Goal: Transaction & Acquisition: Purchase product/service

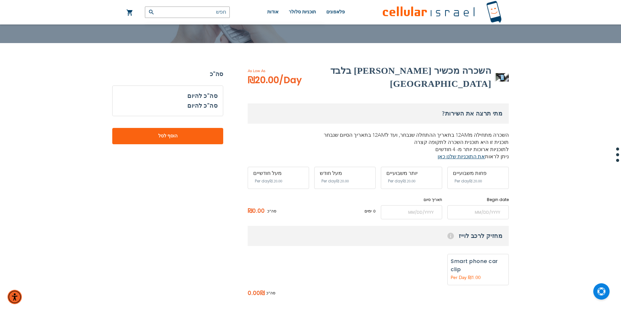
scroll to position [65, 0]
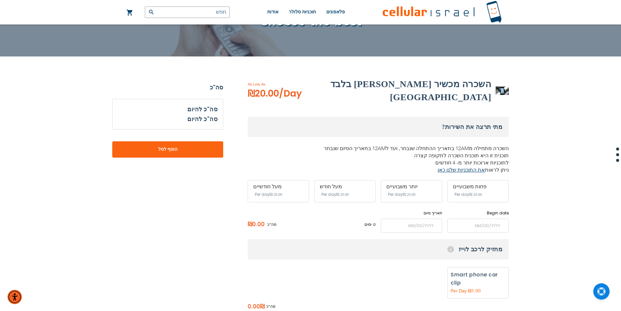
click at [490, 243] on h3 "מחזיק לרכב לוייז Help" at bounding box center [378, 249] width 261 height 20
click at [494, 219] on input "name" at bounding box center [477, 226] width 61 height 14
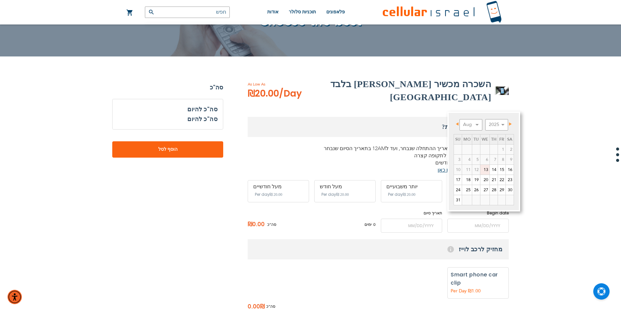
click at [486, 169] on link "13" at bounding box center [484, 170] width 9 height 10
type input "[DATE]"
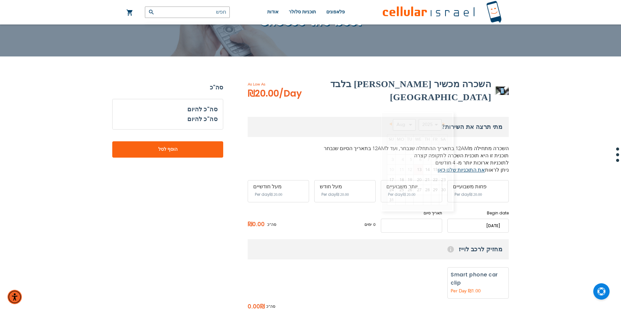
click at [423, 219] on input "name" at bounding box center [411, 226] width 61 height 14
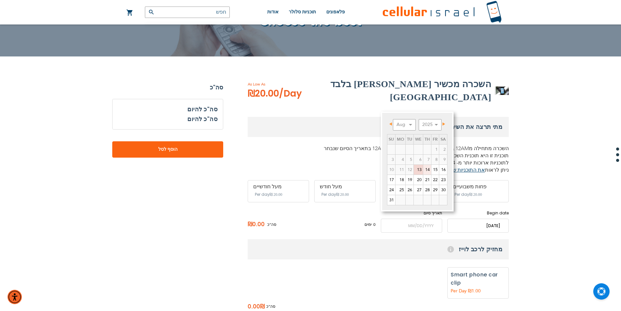
click at [427, 168] on link "14" at bounding box center [427, 170] width 8 height 10
type input "[DATE]"
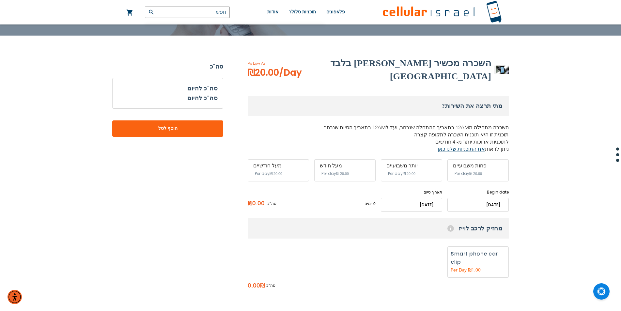
scroll to position [98, 0]
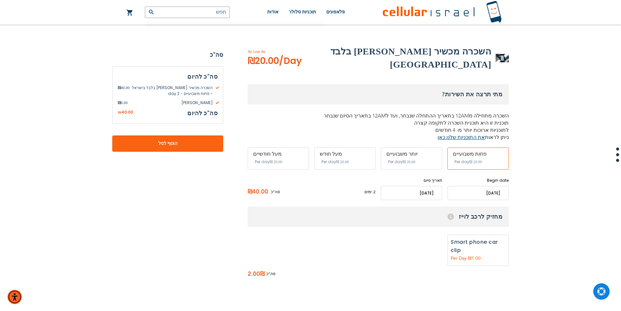
click at [477, 251] on label "הוספה" at bounding box center [477, 250] width 61 height 31
radio input "true"
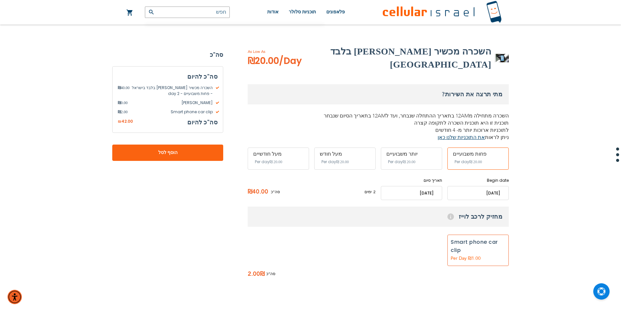
click at [470, 160] on span "‏20.00 ₪" at bounding box center [475, 162] width 13 height 5
click at [415, 160] on span "‏20.00 ₪" at bounding box center [409, 162] width 13 height 5
click at [402, 159] on span "Per day" at bounding box center [395, 162] width 15 height 6
click at [463, 159] on span "Per day" at bounding box center [461, 162] width 15 height 6
click at [462, 188] on input "name" at bounding box center [477, 193] width 61 height 14
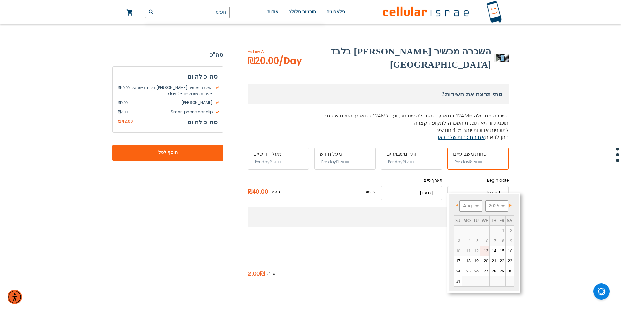
click at [483, 250] on link "13" at bounding box center [484, 251] width 9 height 10
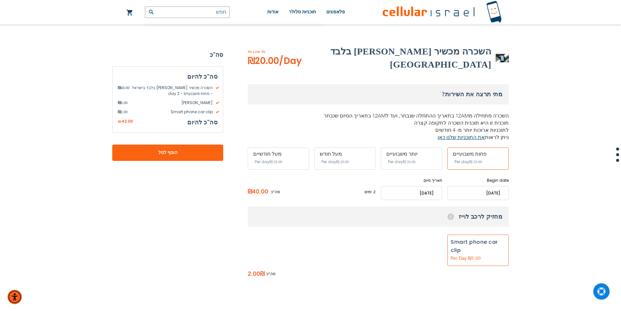
click at [483, 250] on label "הוספה" at bounding box center [477, 250] width 61 height 31
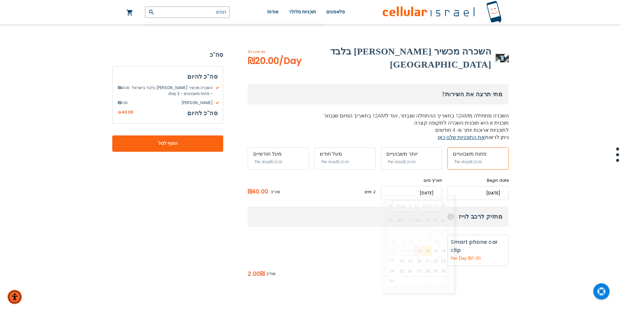
click at [421, 188] on input "name" at bounding box center [411, 193] width 61 height 14
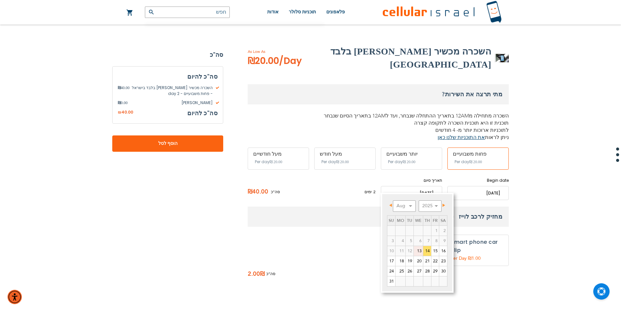
click at [419, 252] on link "13" at bounding box center [418, 251] width 9 height 10
type input "[DATE]"
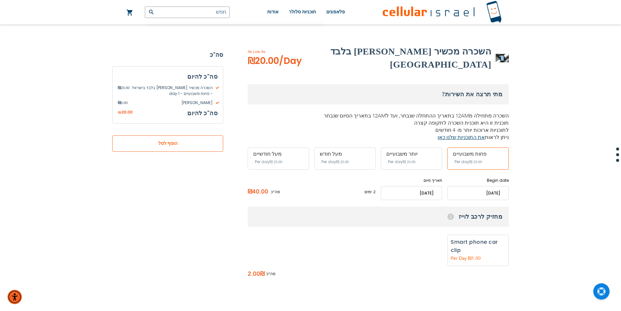
click at [204, 144] on button "הוסף לסל" at bounding box center [167, 143] width 111 height 16
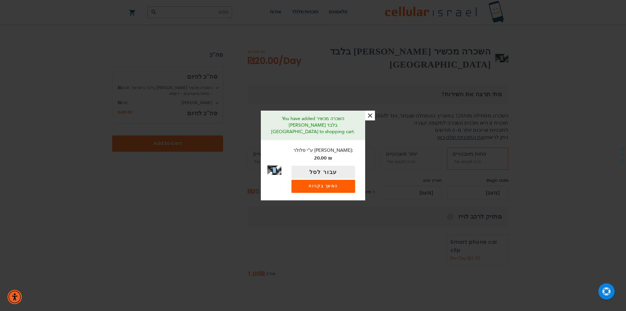
click at [337, 180] on link "המשך בקניות" at bounding box center [324, 186] width 64 height 13
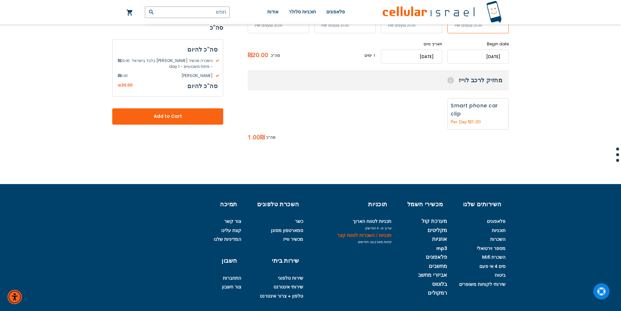
scroll to position [222, 0]
